Goal: Information Seeking & Learning: Check status

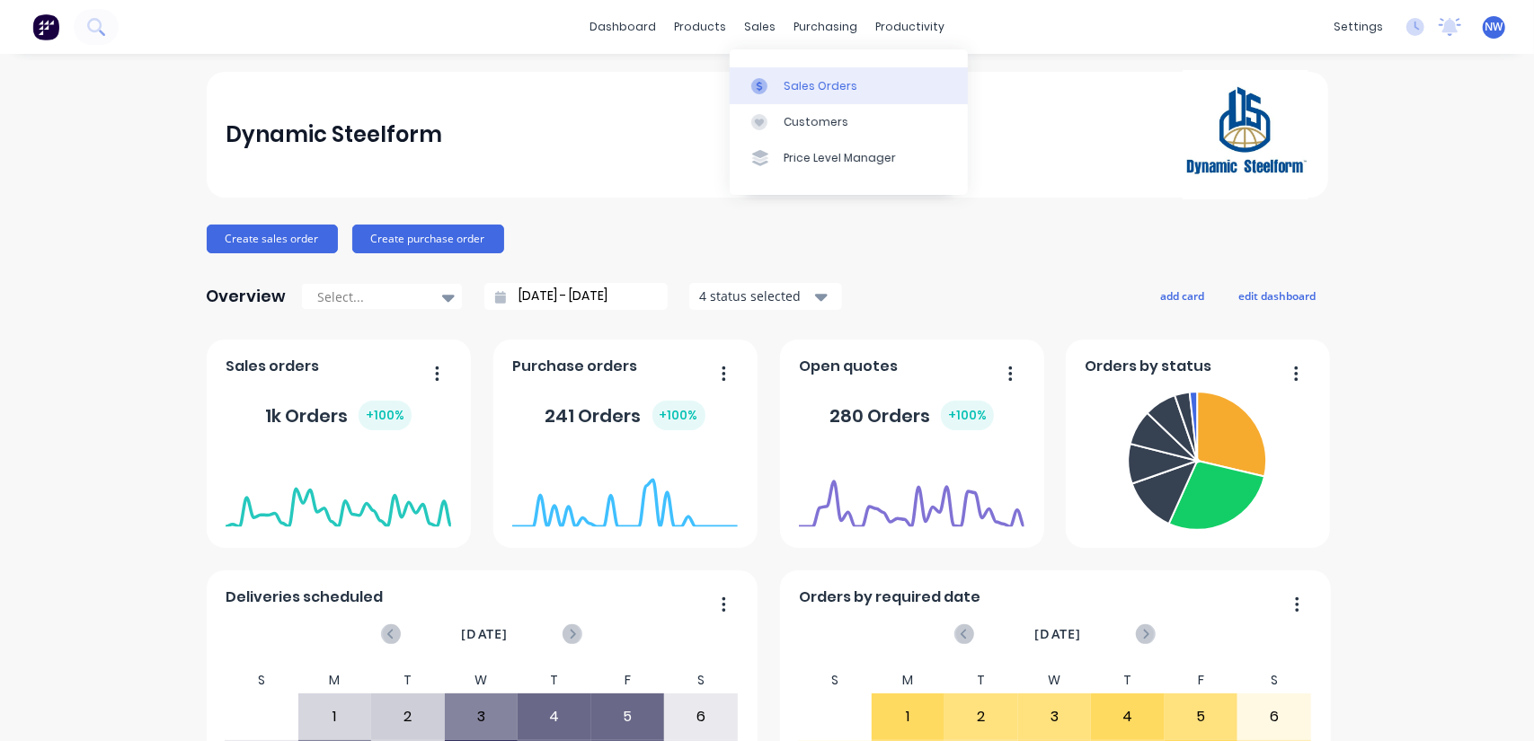
click at [814, 93] on div "Sales Orders" at bounding box center [820, 86] width 74 height 16
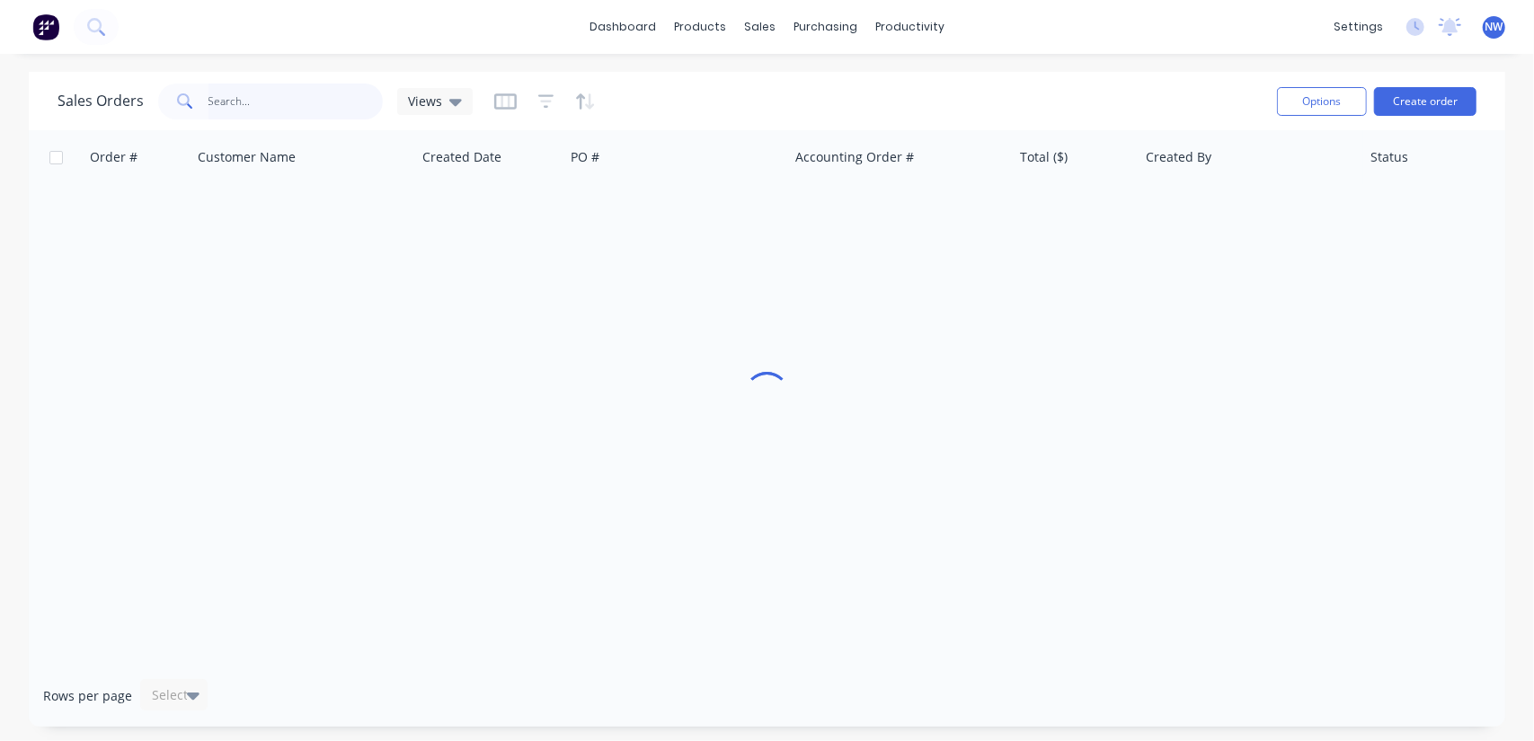
click at [278, 93] on input "text" at bounding box center [295, 102] width 175 height 36
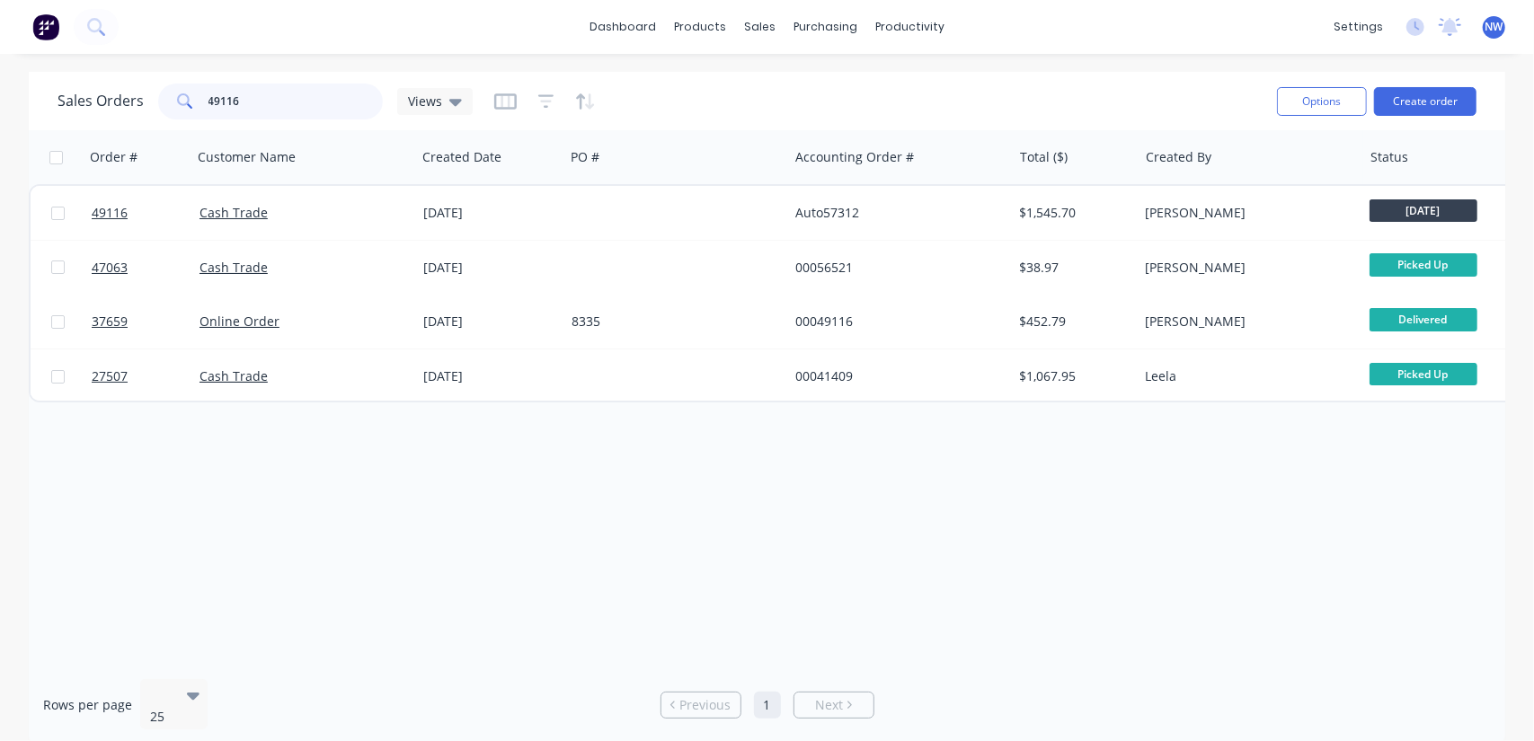
click at [284, 104] on input "49116" at bounding box center [295, 102] width 175 height 36
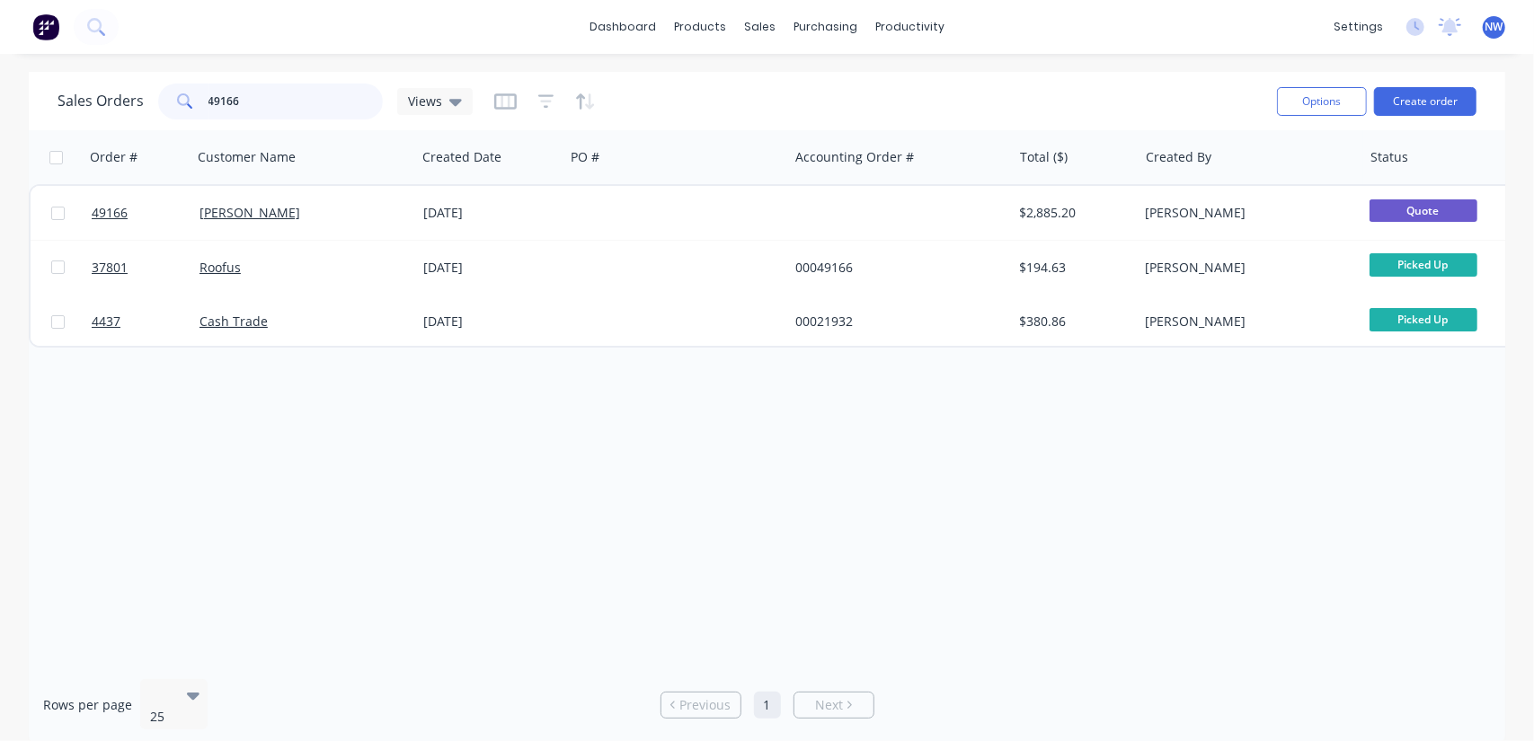
drag, startPoint x: 266, startPoint y: 100, endPoint x: 134, endPoint y: 119, distance: 133.5
click at [134, 119] on div "Sales Orders 49166 Views" at bounding box center [659, 101] width 1205 height 44
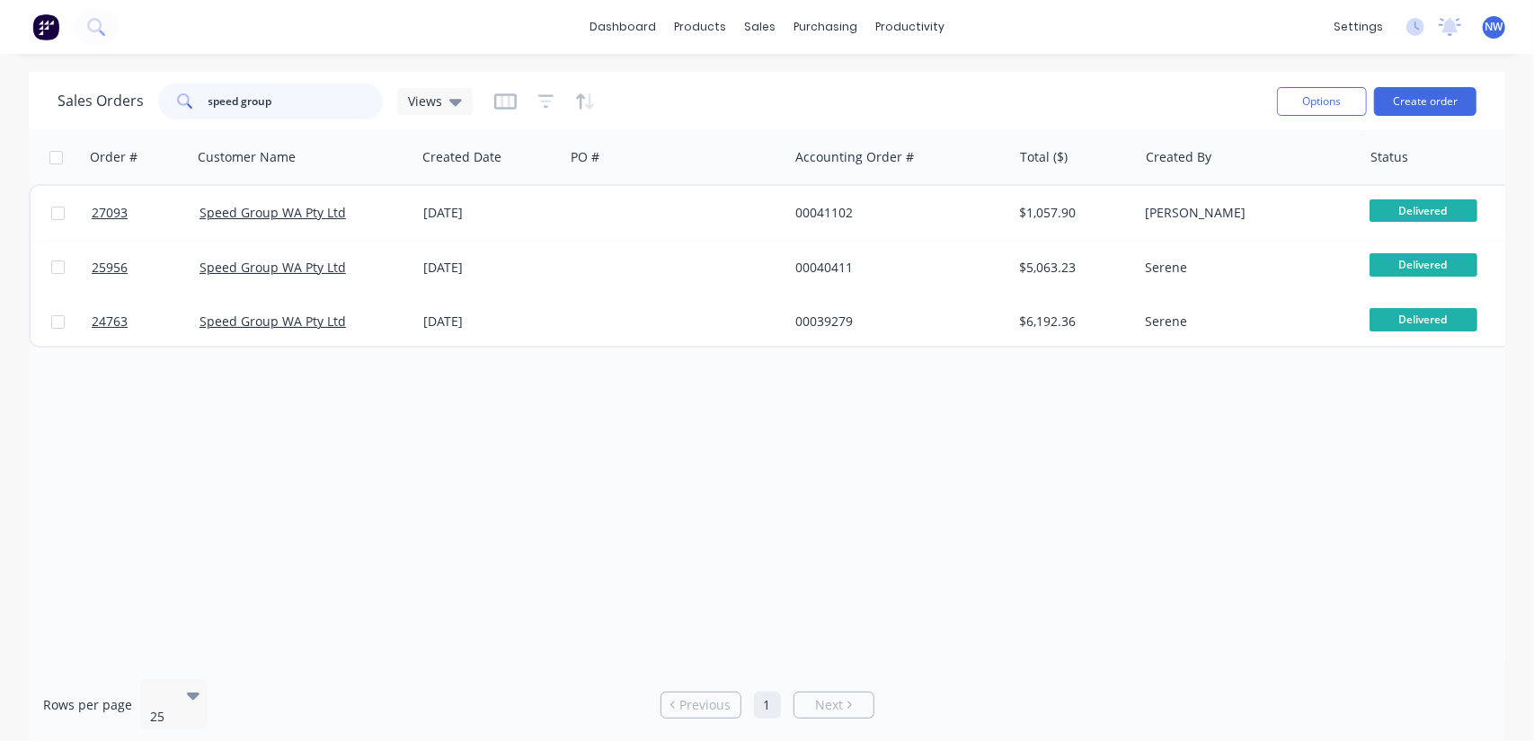
drag, startPoint x: 307, startPoint y: 90, endPoint x: 0, endPoint y: 122, distance: 309.0
click at [0, 122] on div "Sales Orders speed group Views Options Create order Order # Customer Name Creat…" at bounding box center [767, 409] width 1534 height 674
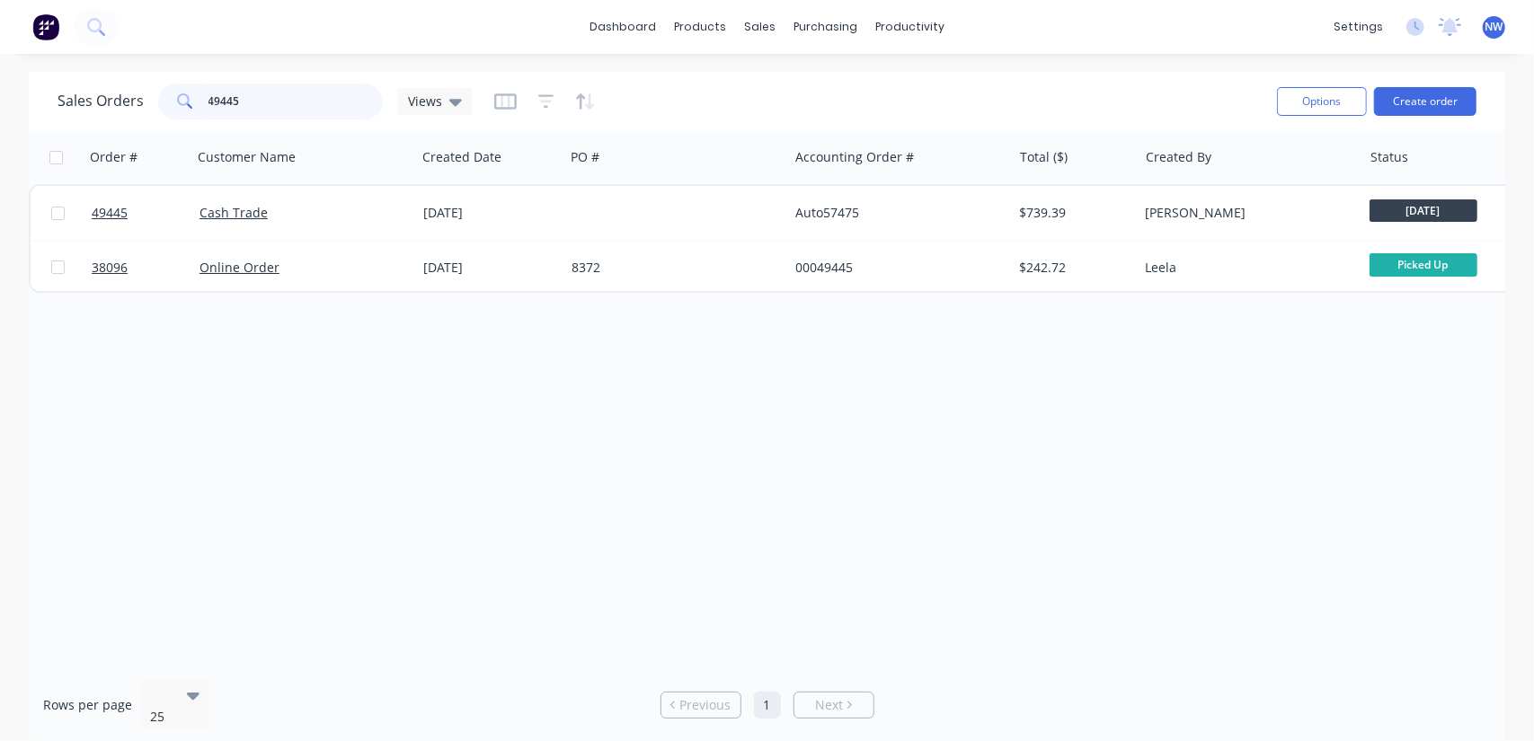
drag, startPoint x: 243, startPoint y: 94, endPoint x: 0, endPoint y: 84, distance: 242.8
click at [0, 107] on div "Sales Orders 49445 Views Options Create order Order # Customer Name Created Dat…" at bounding box center [767, 409] width 1534 height 674
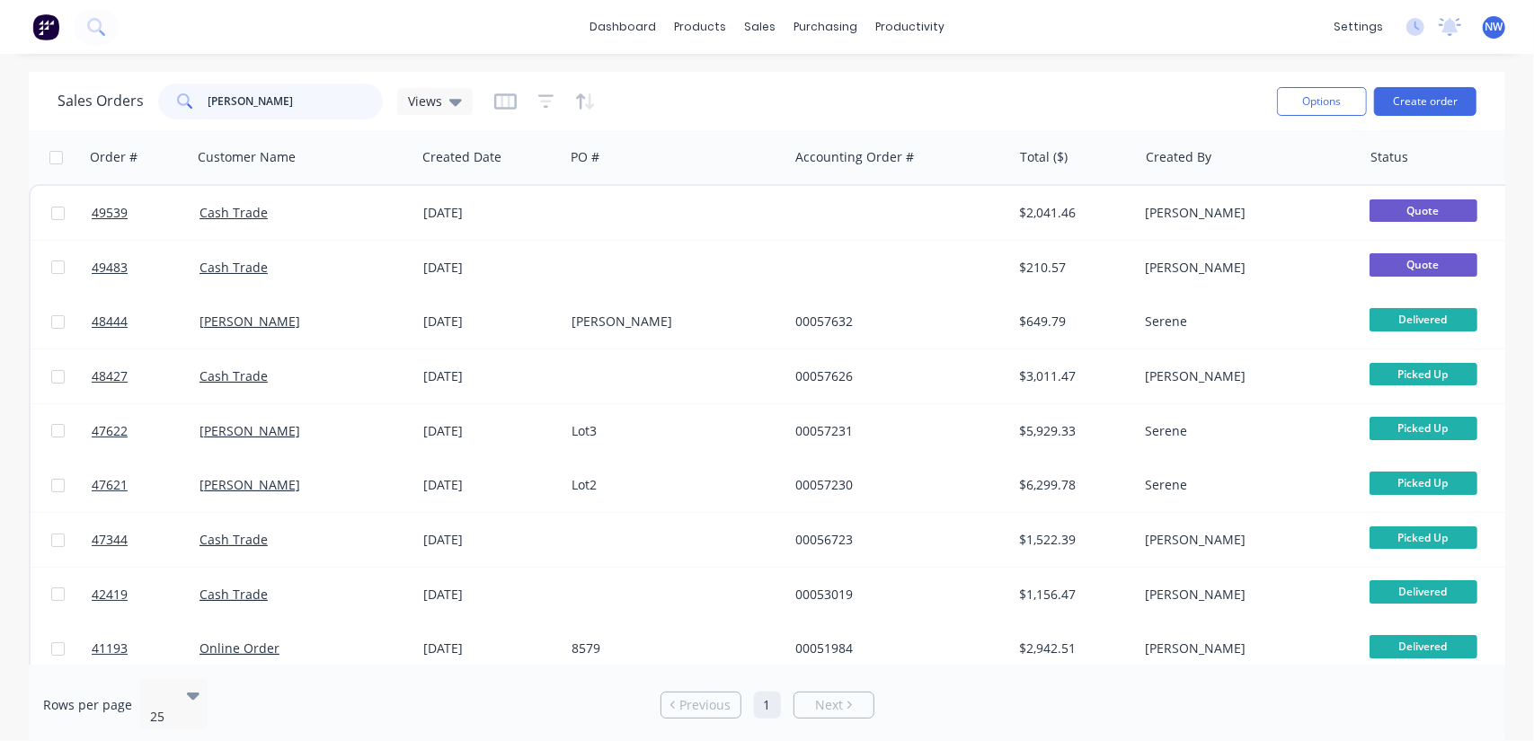
drag, startPoint x: 264, startPoint y: 98, endPoint x: 108, endPoint y: 96, distance: 156.3
click at [108, 96] on div "Sales Orders Bailey Views" at bounding box center [264, 102] width 415 height 36
type input "49535"
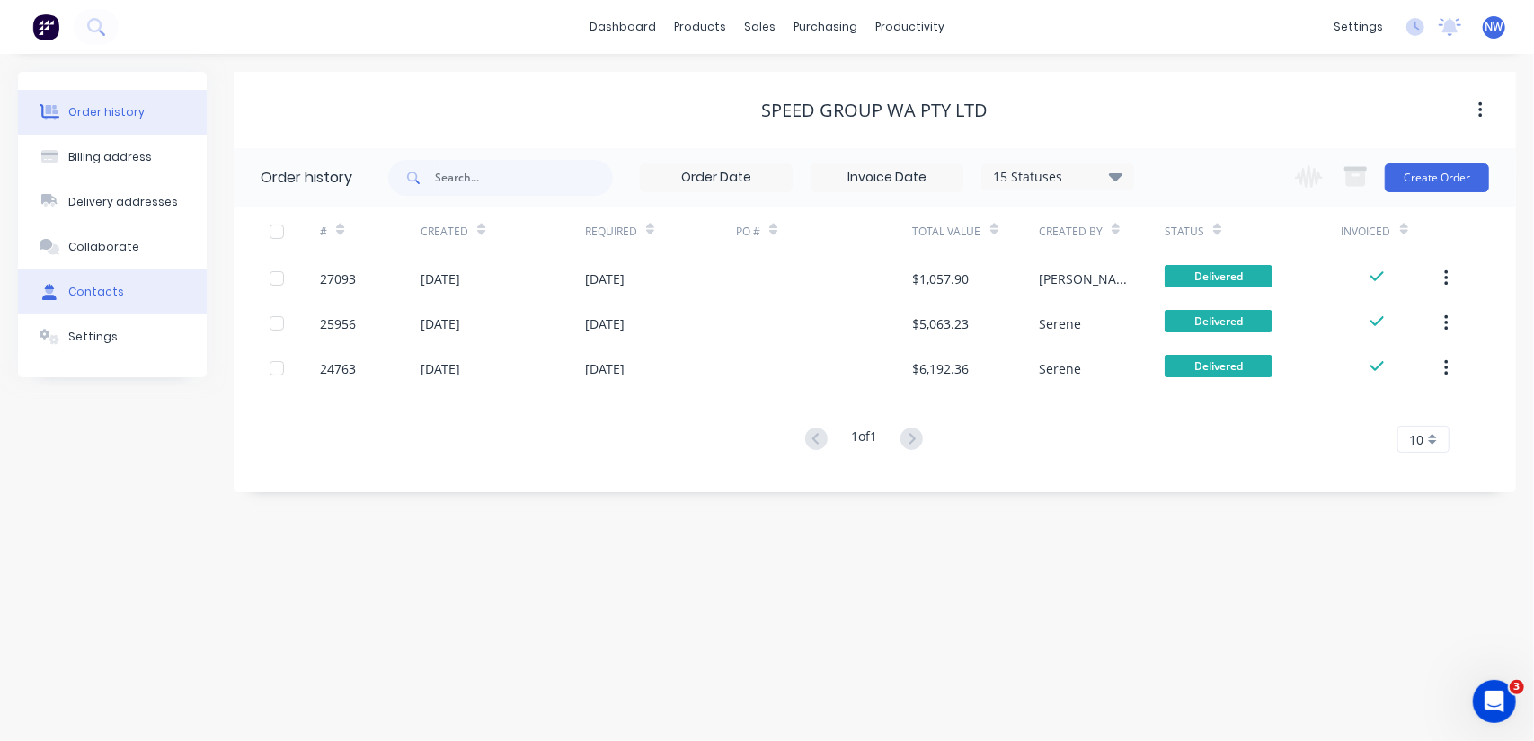
click at [120, 296] on button "Contacts" at bounding box center [112, 292] width 189 height 45
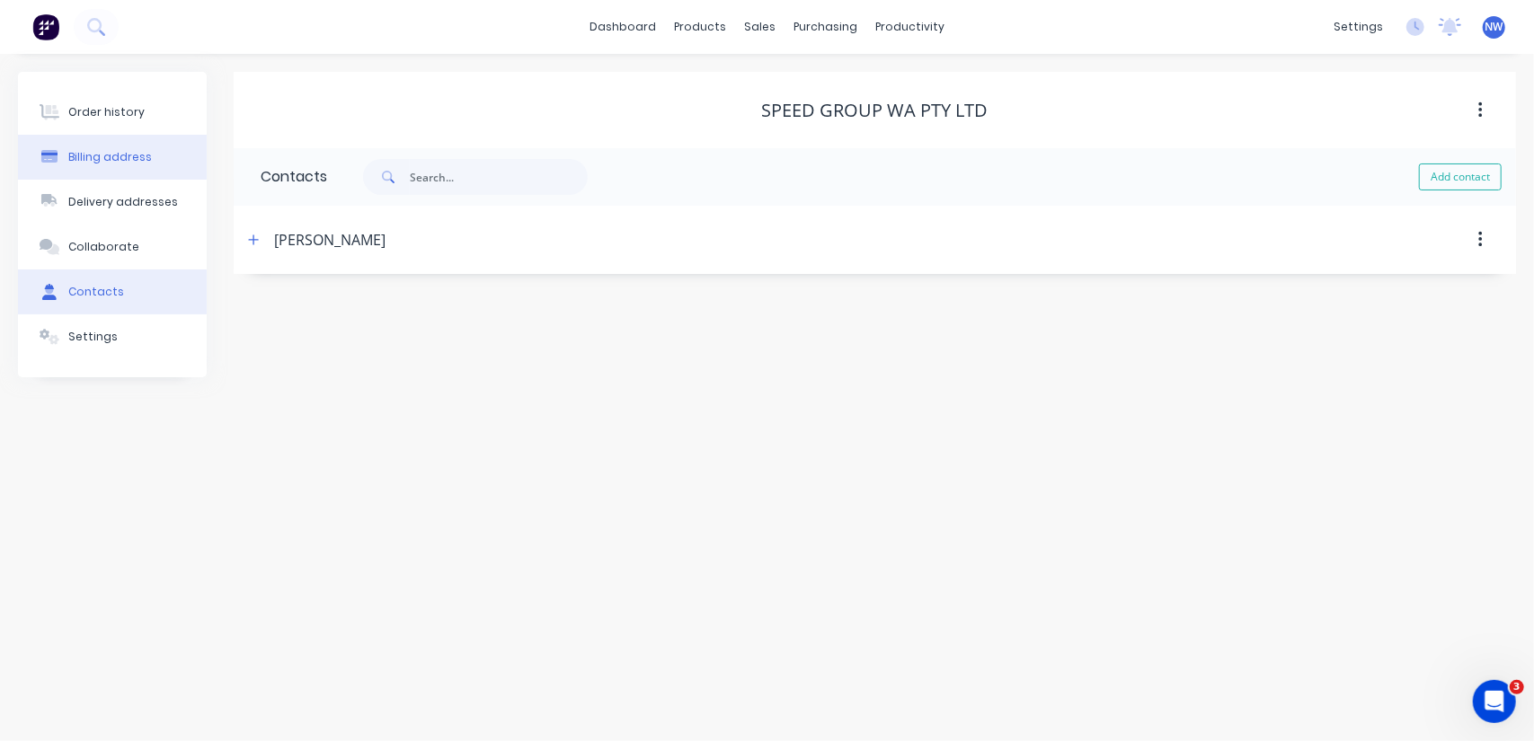
click at [106, 158] on div "Billing address" at bounding box center [110, 157] width 84 height 16
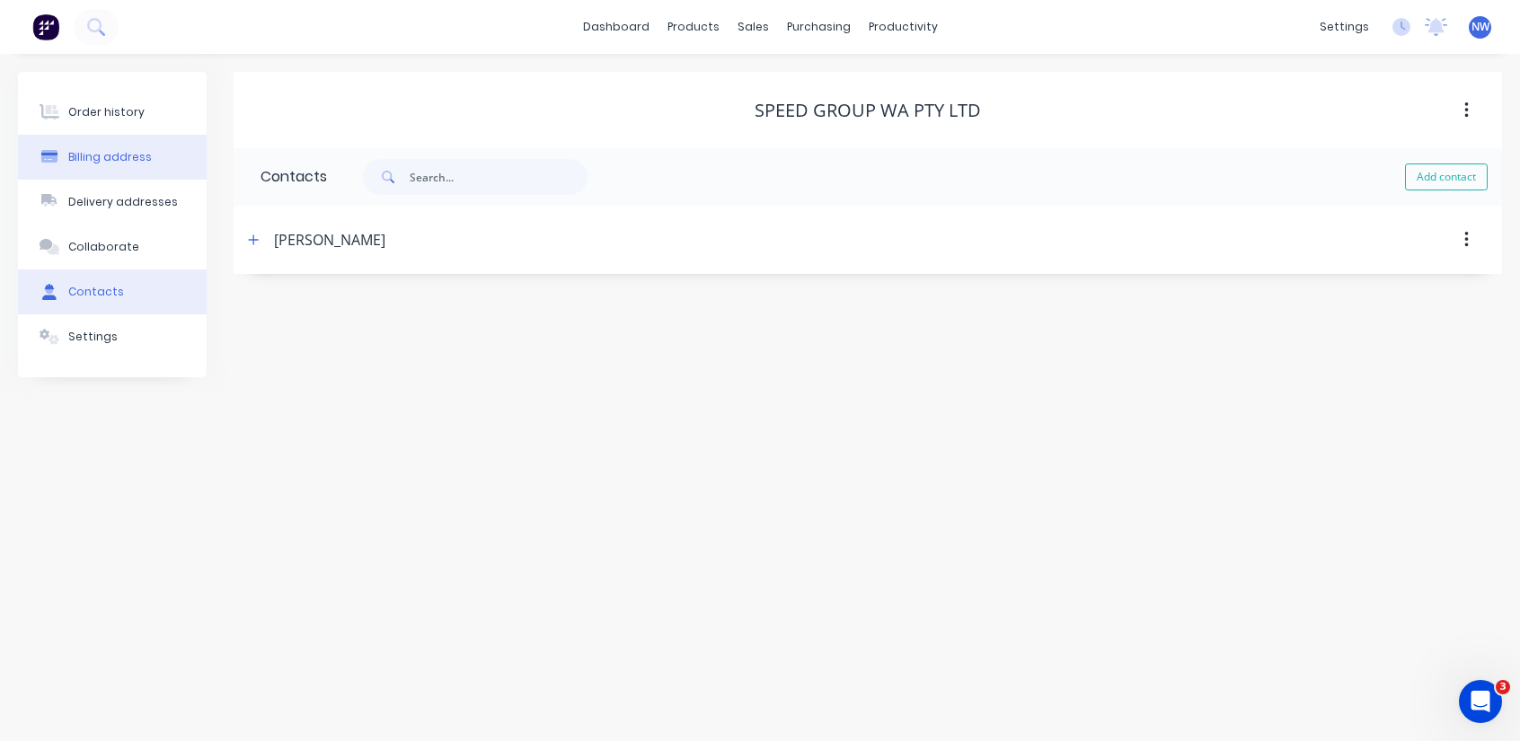
select select "AU"
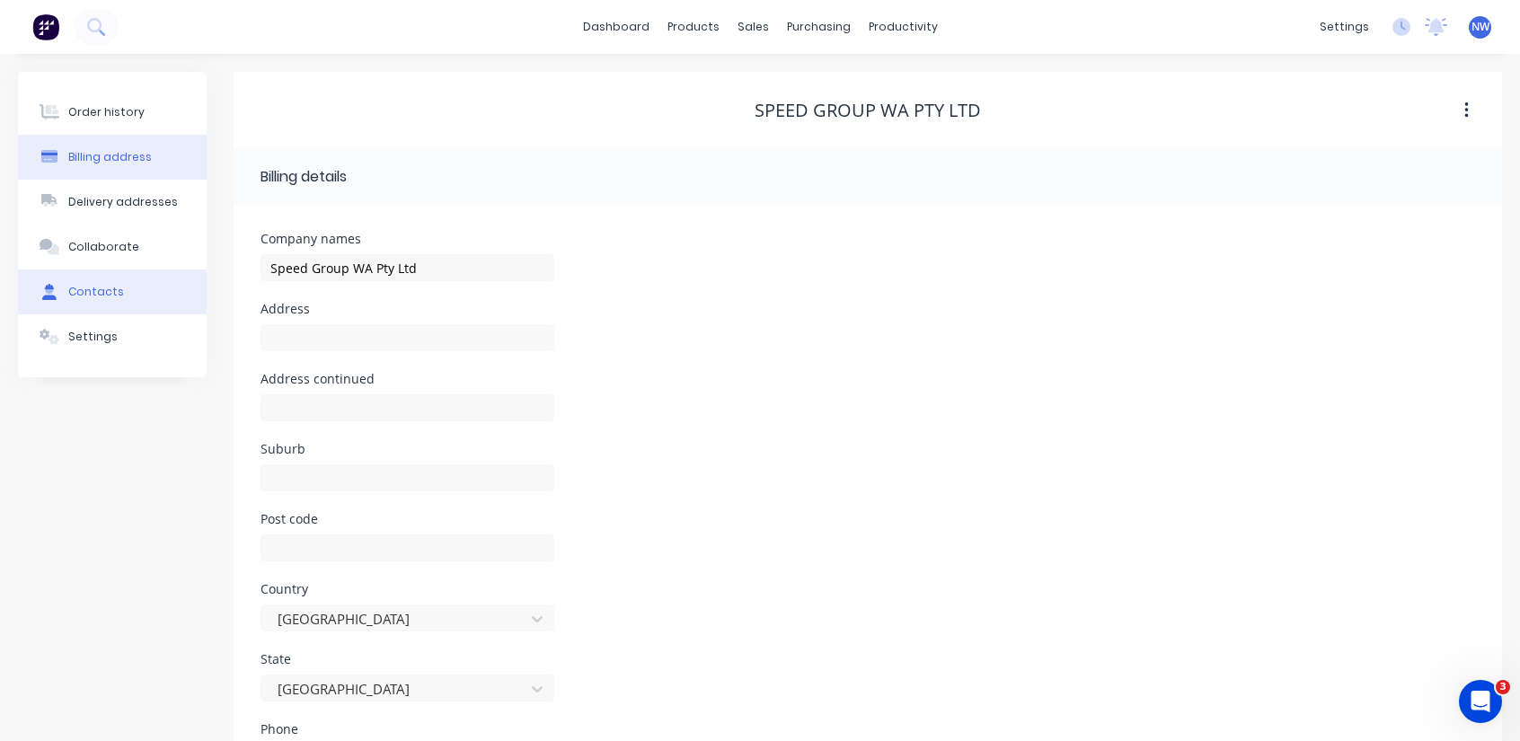
click at [112, 305] on button "Contacts" at bounding box center [112, 292] width 189 height 45
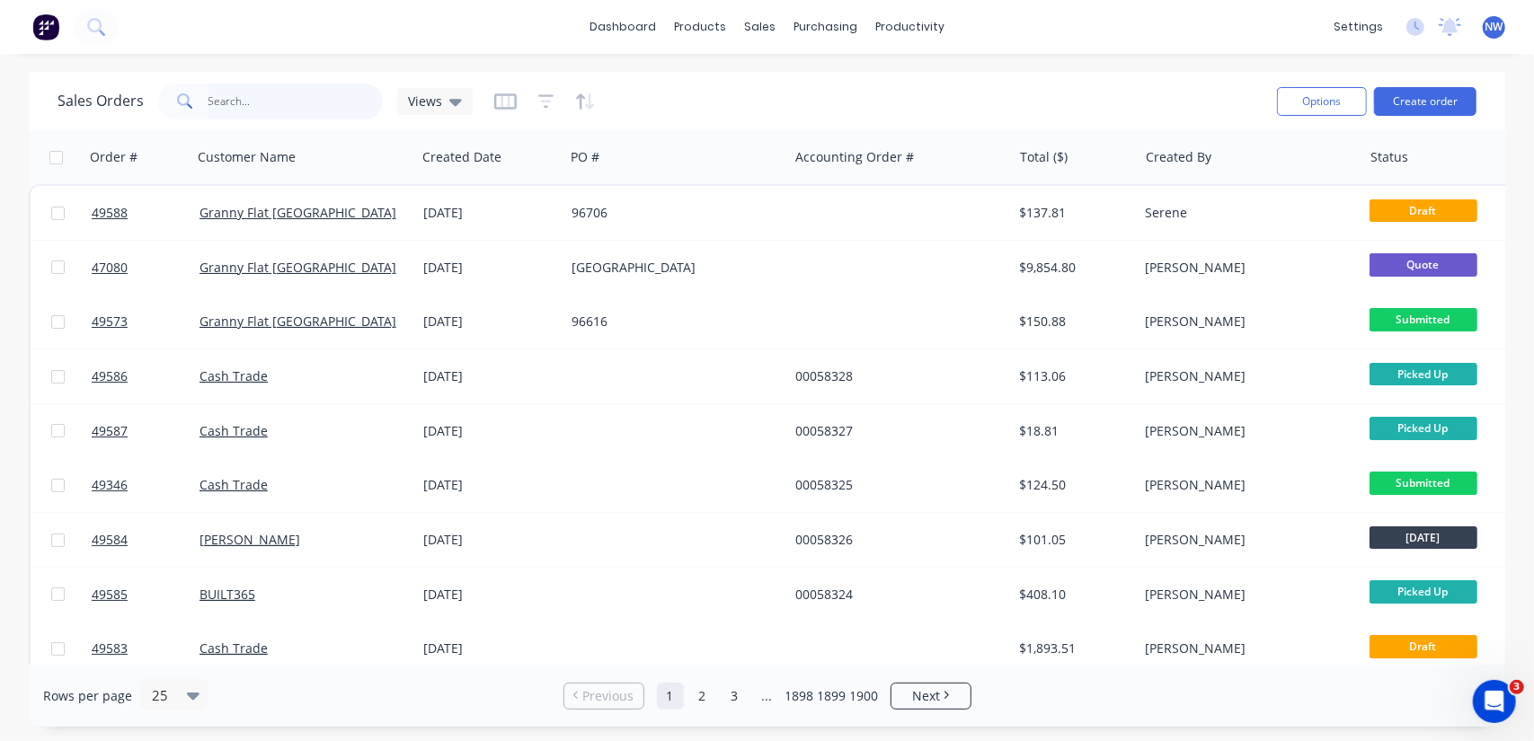
click at [264, 100] on input "text" at bounding box center [295, 102] width 175 height 36
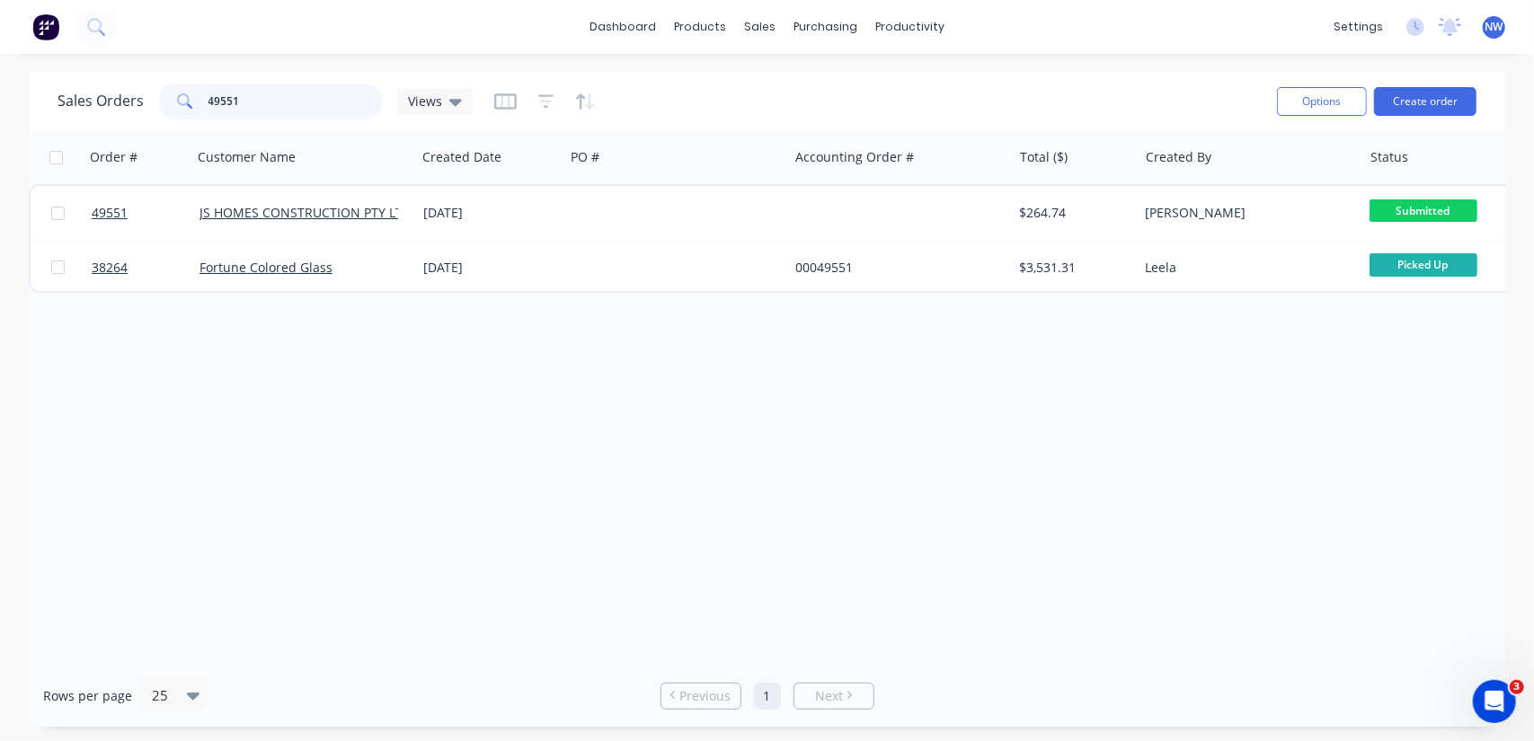
click at [266, 102] on input "49551" at bounding box center [295, 102] width 175 height 36
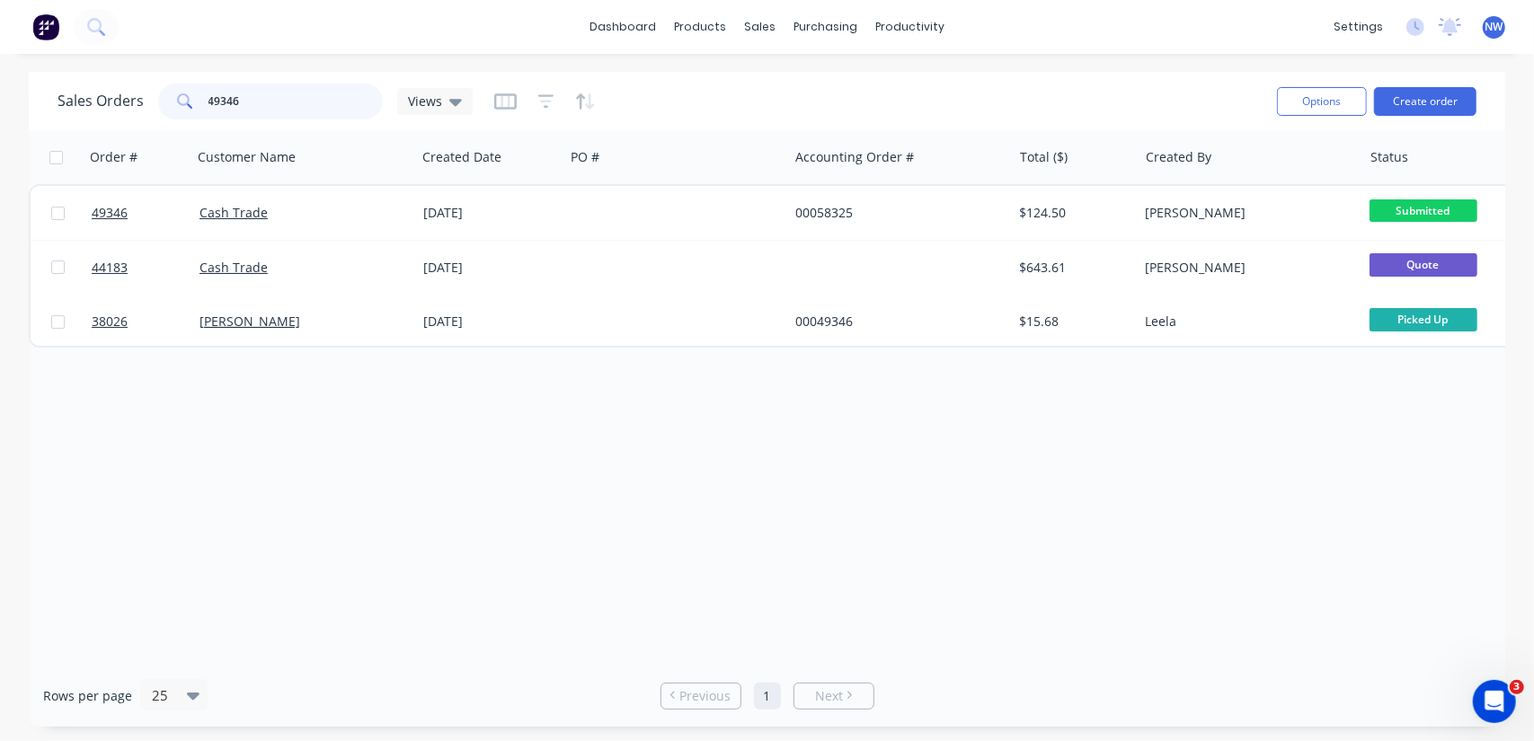
click at [263, 103] on input "49346" at bounding box center [295, 102] width 175 height 36
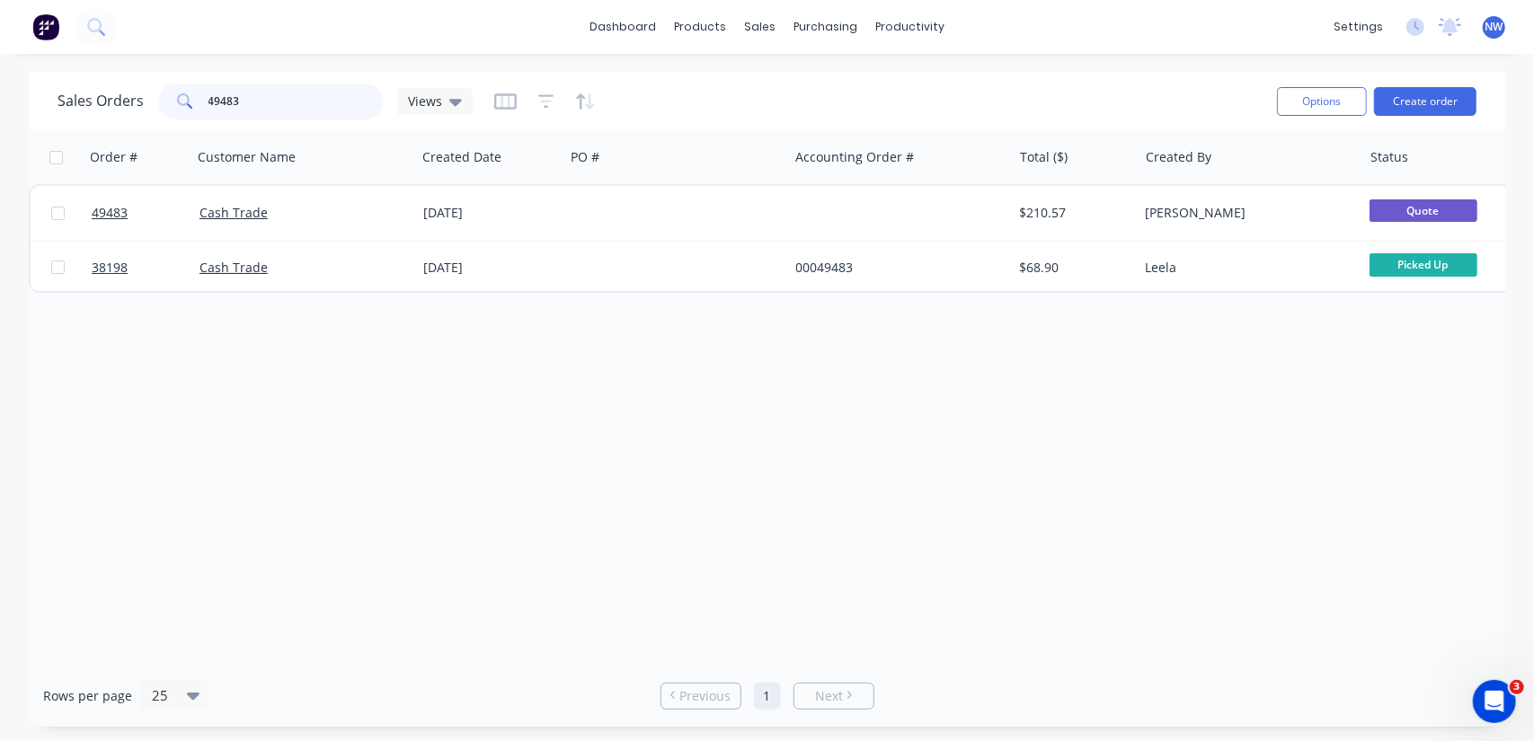
drag, startPoint x: 264, startPoint y: 102, endPoint x: 139, endPoint y: 103, distance: 124.9
click at [139, 103] on div "Sales Orders 49483 Views" at bounding box center [264, 102] width 415 height 36
drag, startPoint x: 273, startPoint y: 96, endPoint x: 66, endPoint y: 85, distance: 206.9
click at [69, 85] on div "Sales Orders 49478 Views" at bounding box center [264, 102] width 415 height 36
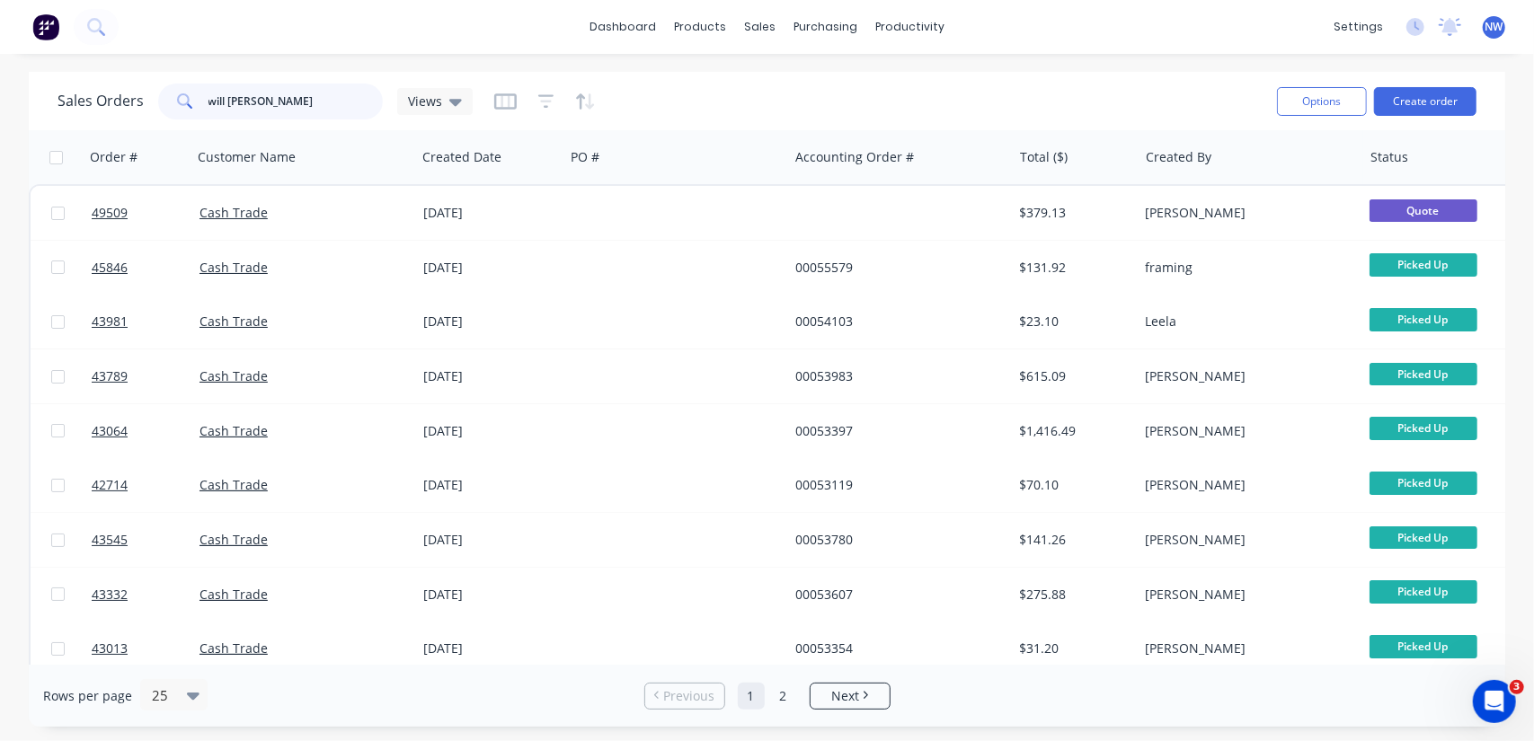
drag, startPoint x: 274, startPoint y: 104, endPoint x: 89, endPoint y: 100, distance: 185.1
click at [95, 105] on div "Sales Orders will archer Views" at bounding box center [264, 102] width 415 height 36
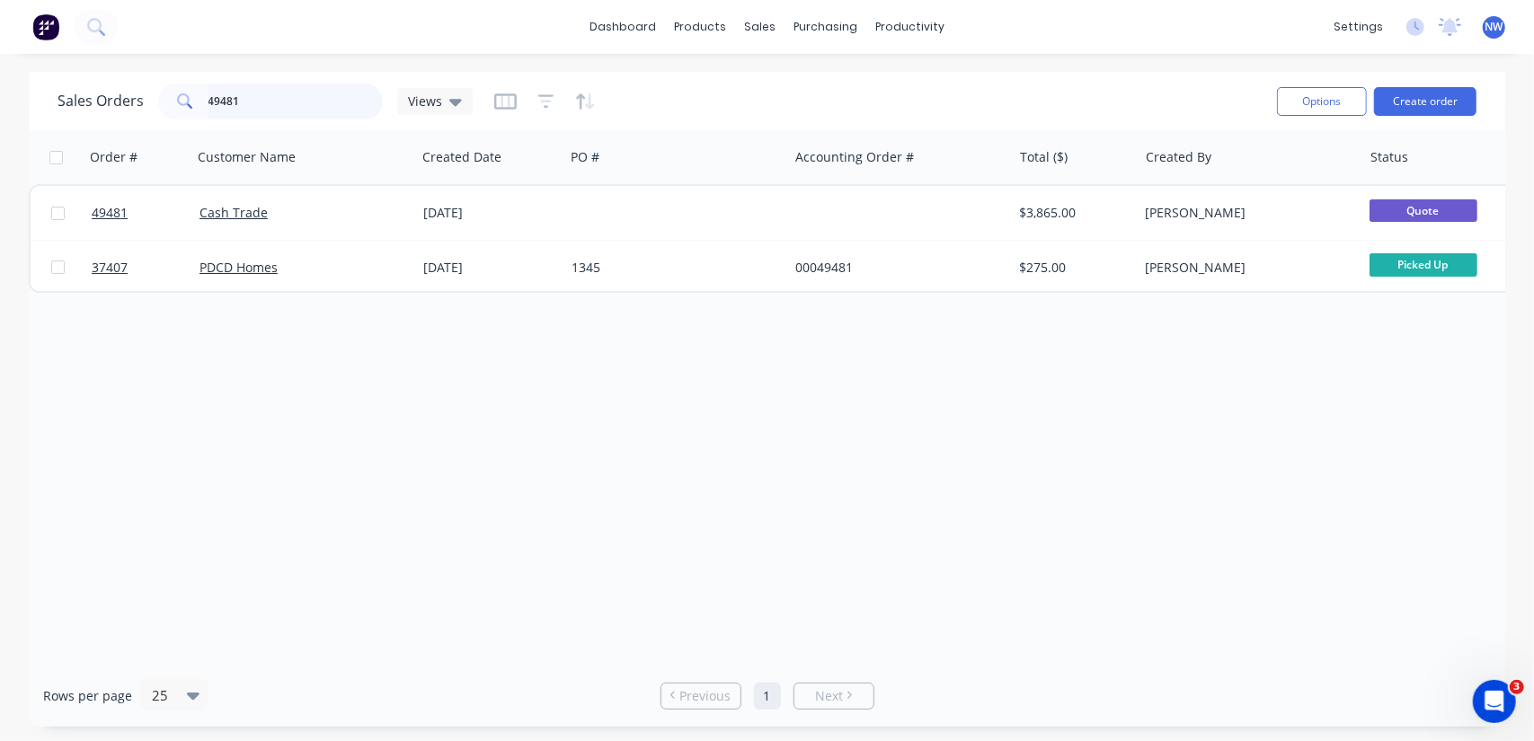
drag, startPoint x: 250, startPoint y: 103, endPoint x: 259, endPoint y: 93, distance: 13.4
click at [250, 103] on input "49481" at bounding box center [295, 102] width 175 height 36
type input "49551"
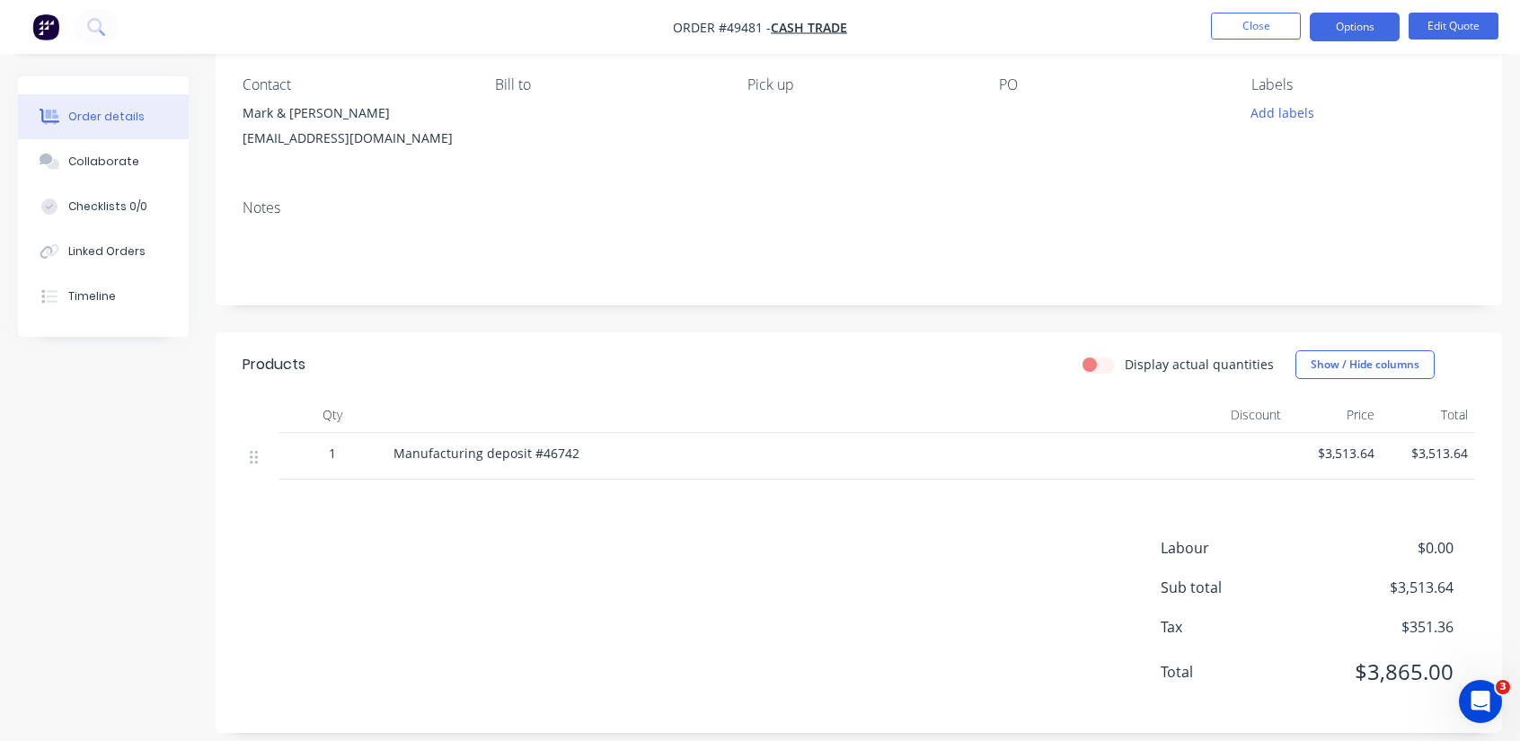
scroll to position [169, 0]
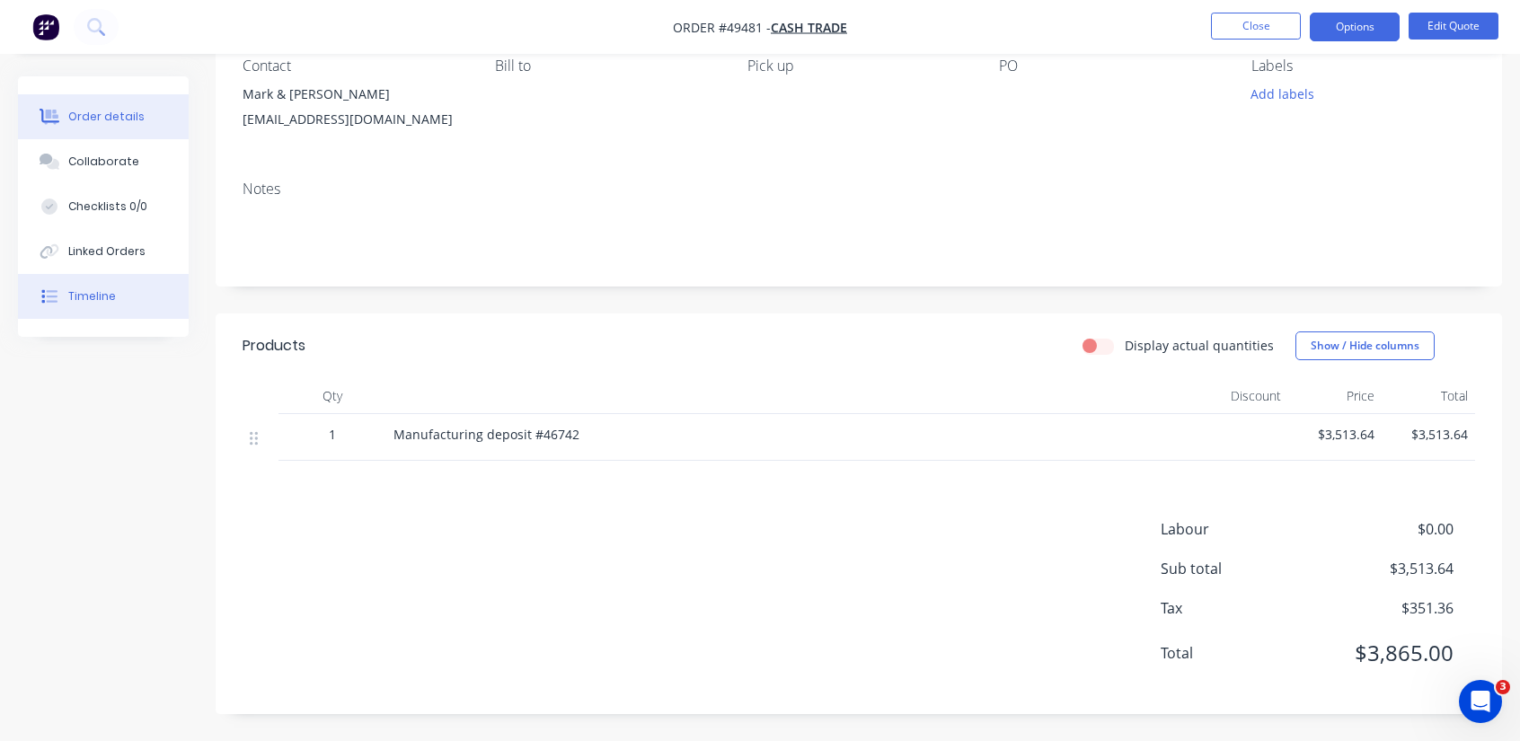
click at [86, 288] on div "Timeline" at bounding box center [92, 296] width 48 height 16
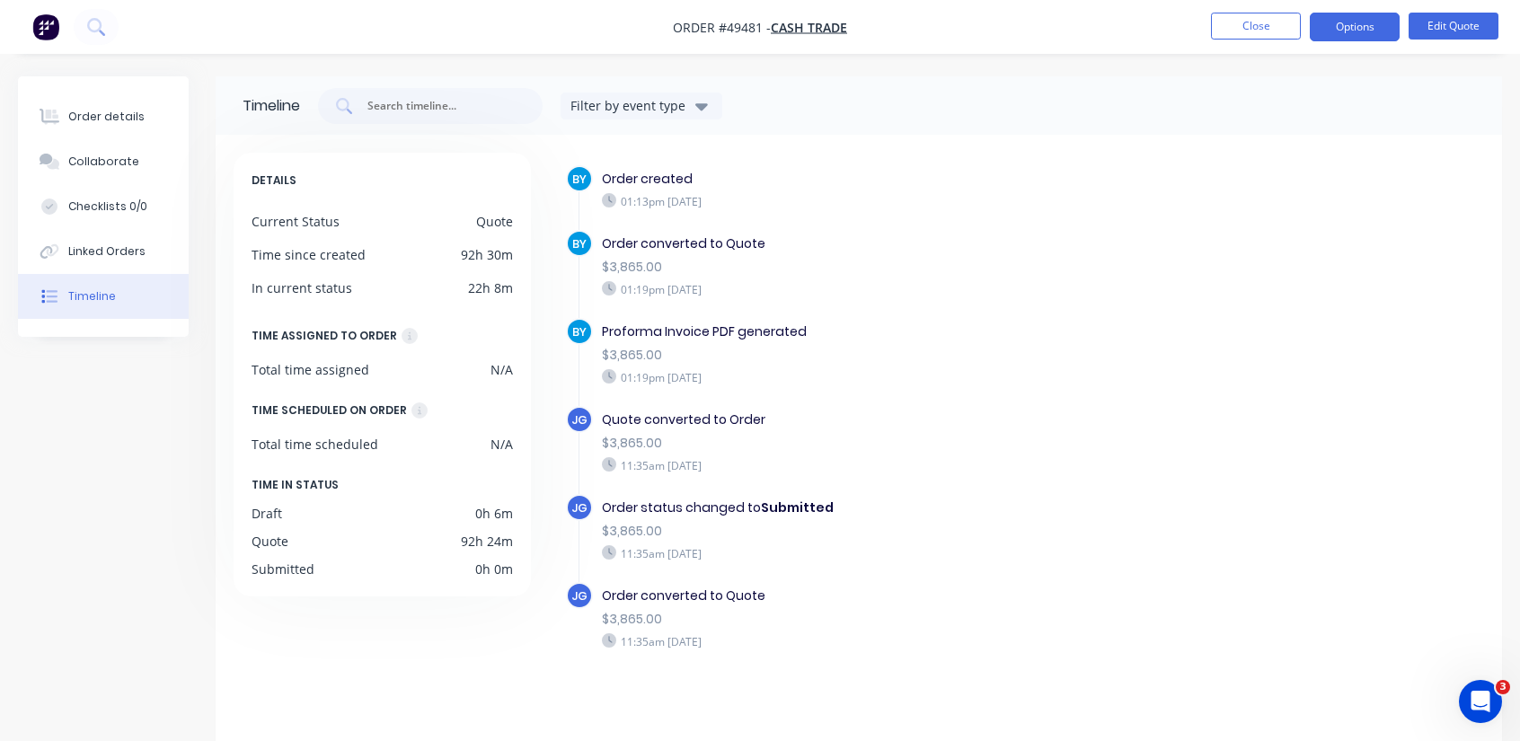
click at [708, 100] on icon "button" at bounding box center [701, 106] width 13 height 20
click at [703, 107] on icon "button" at bounding box center [701, 106] width 13 height 7
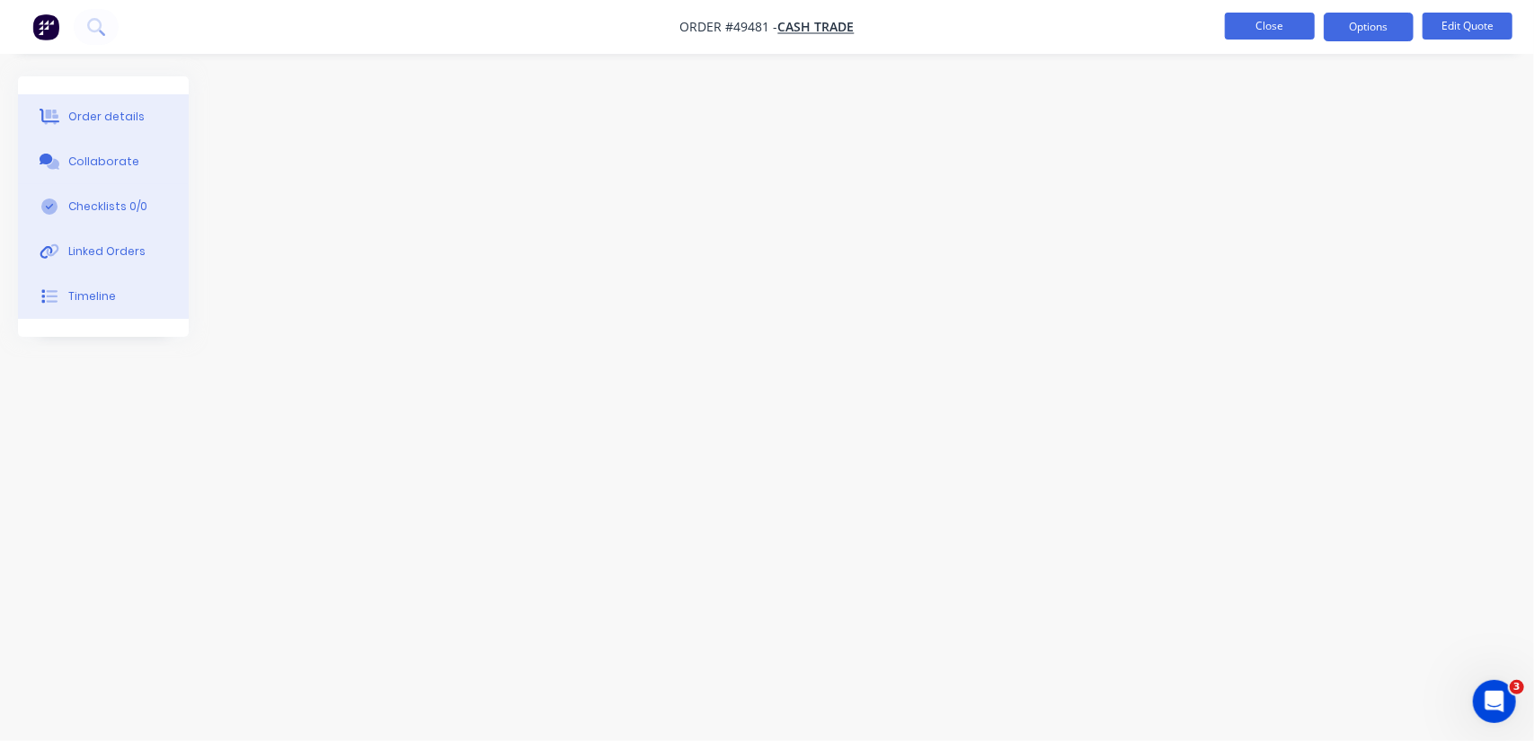
click at [1245, 33] on button "Close" at bounding box center [1270, 26] width 90 height 27
